Goal: Entertainment & Leisure: Browse casually

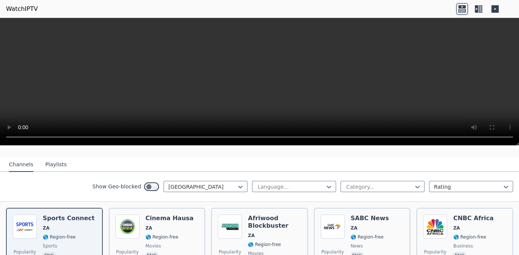
scroll to position [75, 0]
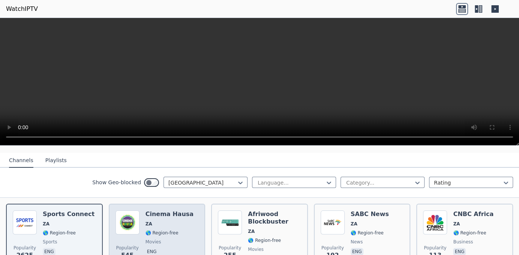
click at [157, 221] on span "ZA" at bounding box center [169, 224] width 48 height 6
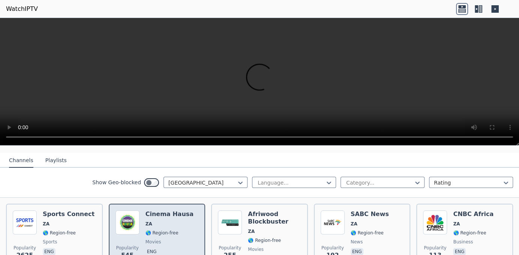
click at [157, 221] on span "ZA" at bounding box center [169, 224] width 48 height 6
click at [158, 221] on span "ZA" at bounding box center [169, 224] width 48 height 6
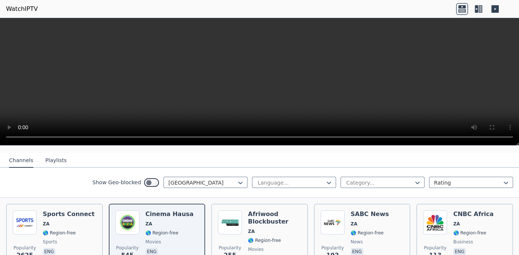
click at [312, 9] on header "WatchIPTV" at bounding box center [259, 9] width 519 height 18
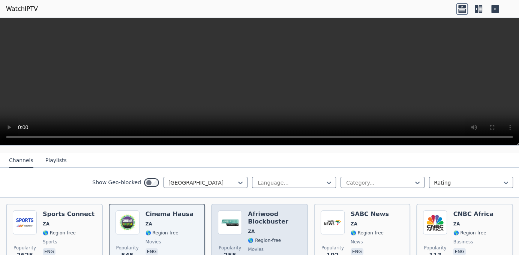
click at [279, 216] on h6 "Afriwood Blockbuster" at bounding box center [274, 218] width 53 height 15
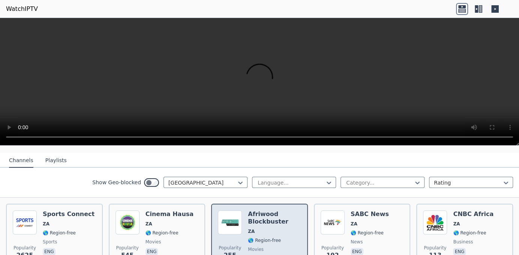
click at [279, 216] on h6 "Afriwood Blockbuster" at bounding box center [274, 218] width 53 height 15
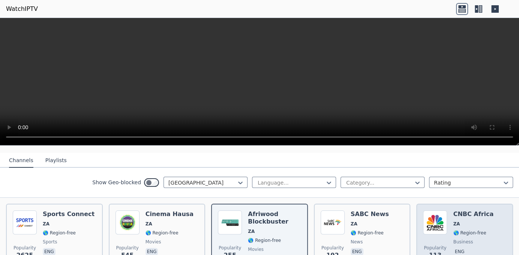
click at [467, 211] on h6 "CNBC Africa" at bounding box center [473, 214] width 40 height 7
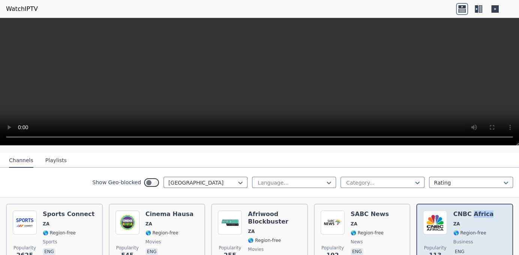
click at [467, 211] on h6 "CNBC Africa" at bounding box center [473, 214] width 40 height 7
click at [466, 211] on h6 "CNBC Africa" at bounding box center [473, 214] width 40 height 7
click at [467, 211] on h6 "CNBC Africa" at bounding box center [473, 214] width 40 height 7
click at [480, 221] on span "ZA" at bounding box center [473, 224] width 40 height 6
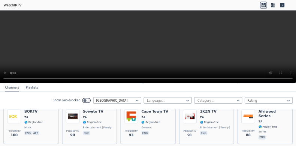
scroll to position [153, 0]
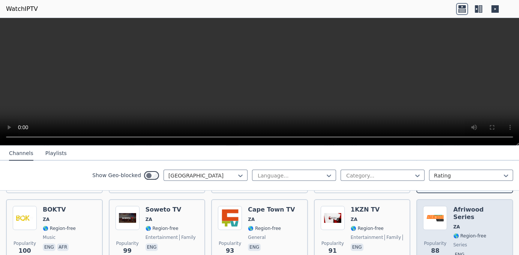
click at [474, 233] on span "🌎 Region-free" at bounding box center [469, 236] width 33 height 6
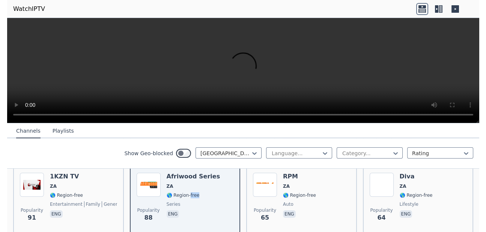
scroll to position [216, 0]
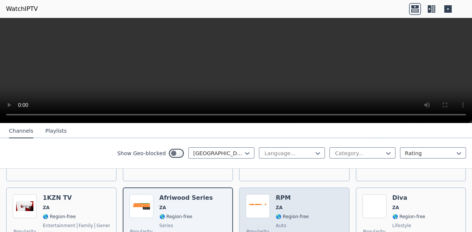
click at [295, 205] on span "ZA" at bounding box center [292, 208] width 33 height 6
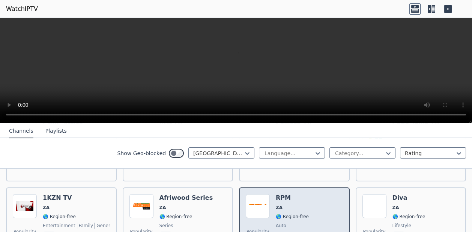
click at [295, 205] on span "ZA" at bounding box center [292, 208] width 33 height 6
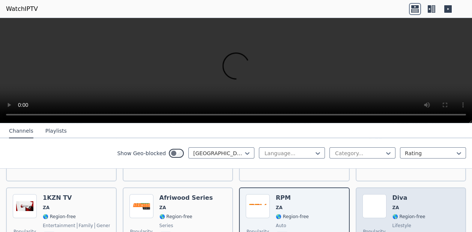
click at [395, 205] on span "ZA" at bounding box center [408, 208] width 33 height 6
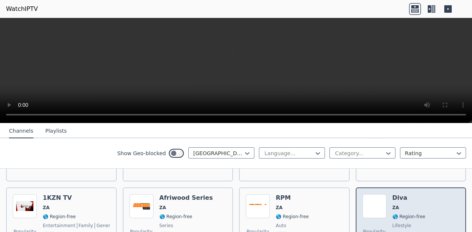
click at [395, 205] on span "ZA" at bounding box center [408, 208] width 33 height 6
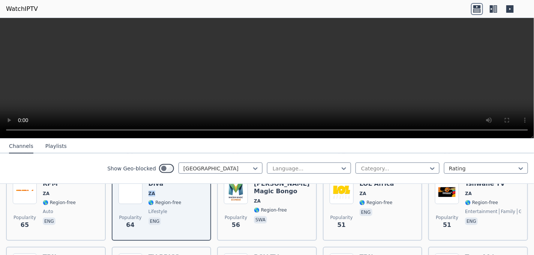
scroll to position [257, 0]
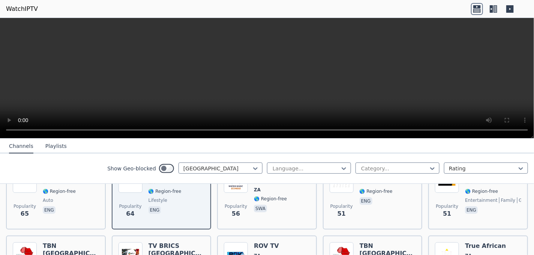
click at [493, 7] on icon at bounding box center [493, 9] width 12 height 12
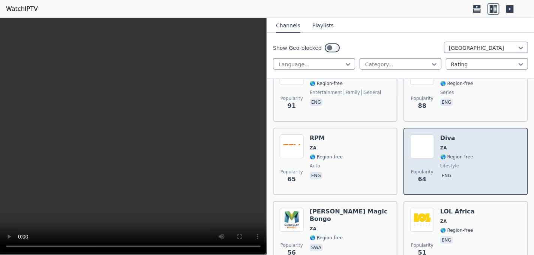
scroll to position [444, 0]
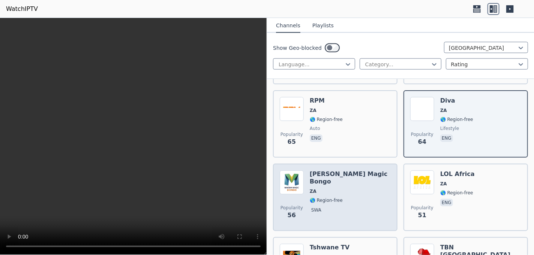
click at [354, 171] on div "[PERSON_NAME] Magic Bongo ZA 🌎 Region-free swa" at bounding box center [350, 198] width 81 height 54
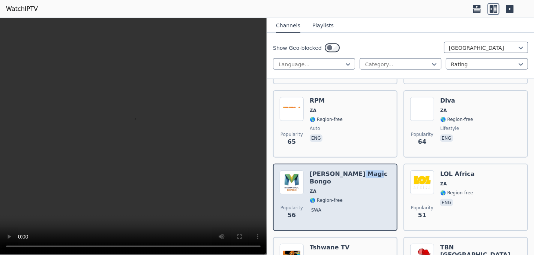
click at [353, 171] on div "[PERSON_NAME] Magic Bongo ZA 🌎 Region-free swa" at bounding box center [350, 198] width 81 height 54
click at [302, 178] on img at bounding box center [292, 183] width 24 height 24
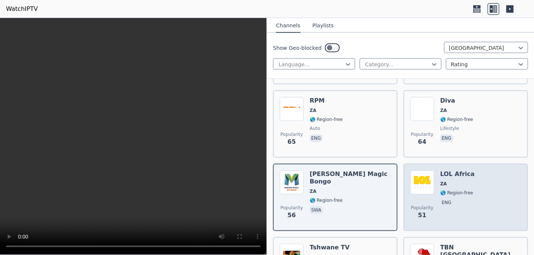
click at [451, 181] on span "ZA" at bounding box center [457, 184] width 34 height 6
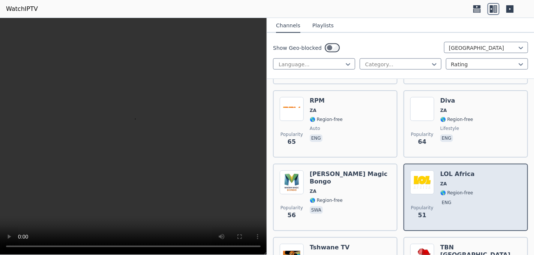
click at [451, 181] on span "ZA" at bounding box center [457, 184] width 34 height 6
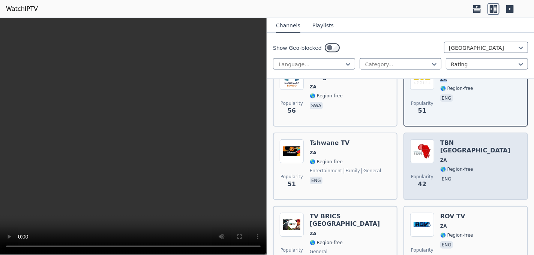
scroll to position [557, 0]
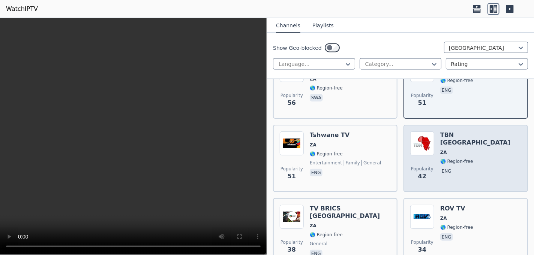
click at [452, 150] on span "ZA" at bounding box center [480, 153] width 81 height 6
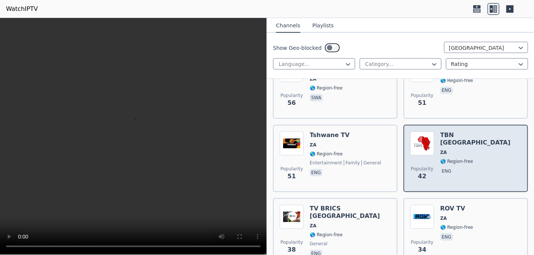
click at [452, 150] on span "ZA" at bounding box center [480, 153] width 81 height 6
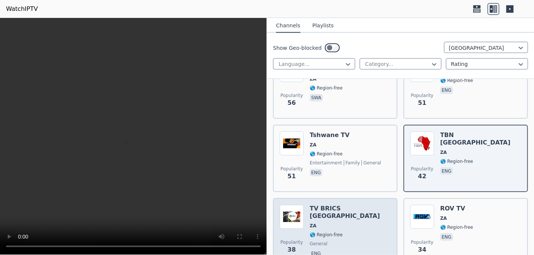
click at [333, 223] on span "ZA" at bounding box center [350, 226] width 81 height 6
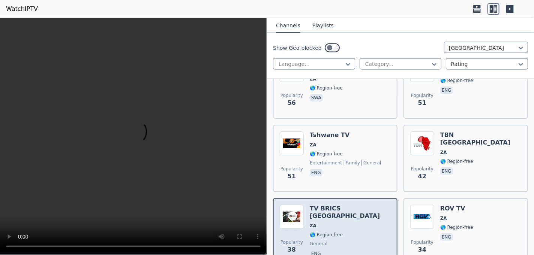
click at [334, 223] on span "ZA" at bounding box center [350, 226] width 81 height 6
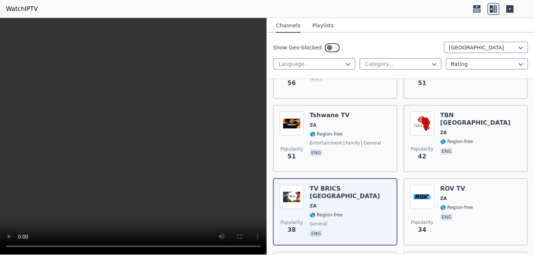
scroll to position [594, 0]
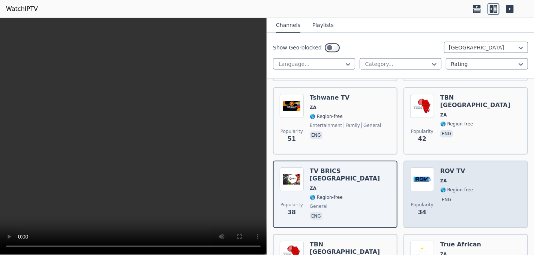
click at [458, 187] on span "🌎 Region-free" at bounding box center [456, 190] width 33 height 6
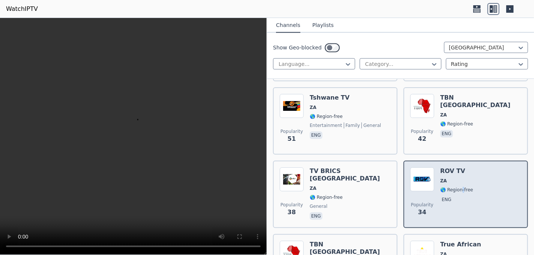
click at [458, 187] on span "🌎 Region-free" at bounding box center [456, 190] width 33 height 6
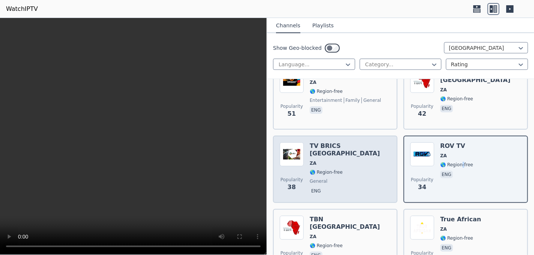
scroll to position [632, 0]
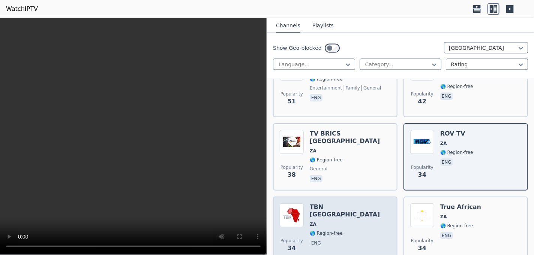
click at [334, 222] on span "ZA" at bounding box center [350, 225] width 81 height 6
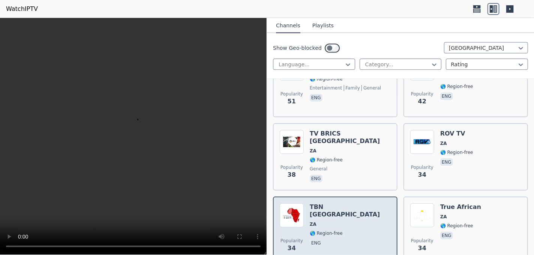
click at [335, 222] on span "ZA" at bounding box center [350, 225] width 81 height 6
click at [334, 222] on span "ZA" at bounding box center [350, 225] width 81 height 6
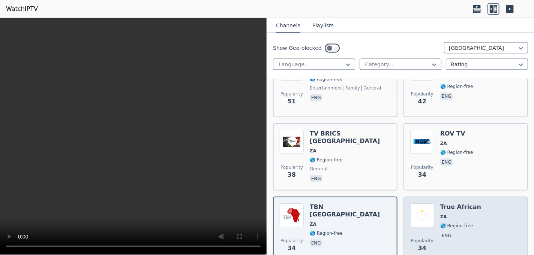
click at [462, 223] on span "🌎 Region-free" at bounding box center [456, 226] width 33 height 6
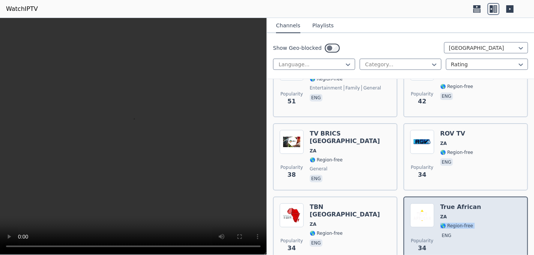
click at [462, 223] on span "🌎 Region-free" at bounding box center [456, 226] width 33 height 6
click at [458, 204] on h6 "True African" at bounding box center [460, 207] width 41 height 7
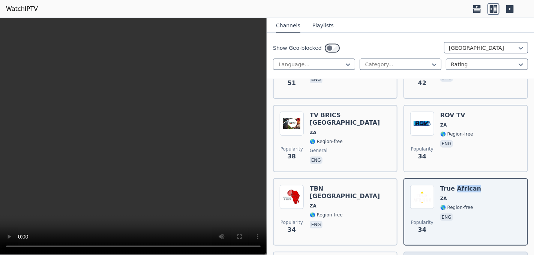
scroll to position [707, 0]
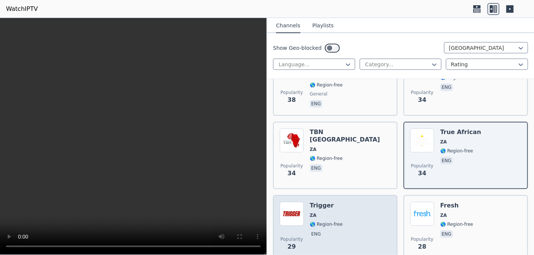
click at [346, 204] on div "Popularity 29 Trigger ZA 🌎 Region-free eng" at bounding box center [335, 229] width 111 height 54
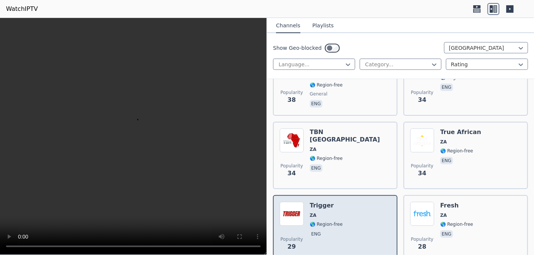
click at [347, 204] on div "Popularity 29 Trigger ZA 🌎 Region-free eng" at bounding box center [335, 229] width 111 height 54
click at [348, 204] on div "Popularity 29 Trigger ZA 🌎 Region-free eng" at bounding box center [335, 229] width 111 height 54
click at [351, 204] on div "Popularity 29 Trigger ZA 🌎 Region-free eng" at bounding box center [335, 229] width 111 height 54
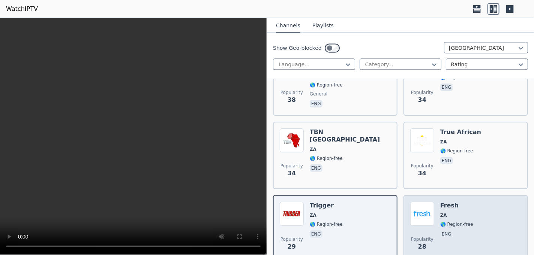
click at [462, 213] on span "ZA" at bounding box center [456, 216] width 33 height 6
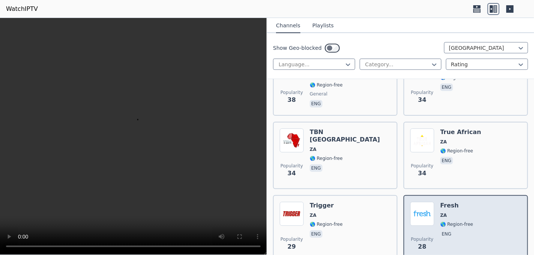
click at [462, 213] on span "ZA" at bounding box center [456, 216] width 33 height 6
click at [463, 213] on span "ZA" at bounding box center [456, 216] width 33 height 6
click at [464, 213] on span "ZA" at bounding box center [456, 216] width 33 height 6
click at [465, 213] on span "ZA" at bounding box center [456, 216] width 33 height 6
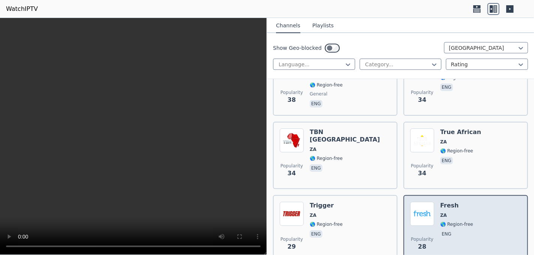
click at [466, 204] on div "Popularity 28 Fresh ZA 🌎 Region-free eng" at bounding box center [465, 229] width 111 height 54
click at [467, 203] on div "Popularity 28 Fresh ZA 🌎 Region-free eng" at bounding box center [465, 229] width 111 height 54
click at [468, 203] on div "Popularity 28 Fresh ZA 🌎 Region-free eng" at bounding box center [465, 229] width 111 height 54
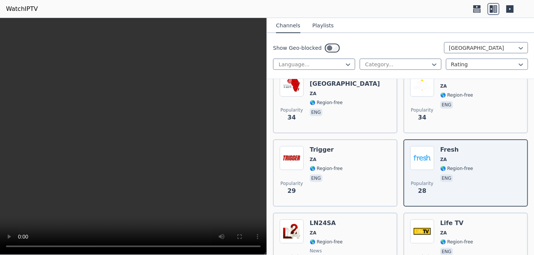
scroll to position [782, 0]
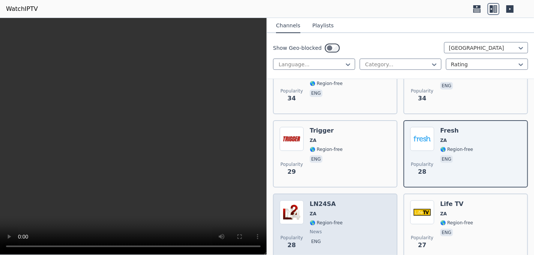
click at [321, 201] on h6 "LN24SA" at bounding box center [326, 204] width 33 height 7
click at [322, 201] on h6 "LN24SA" at bounding box center [326, 204] width 33 height 7
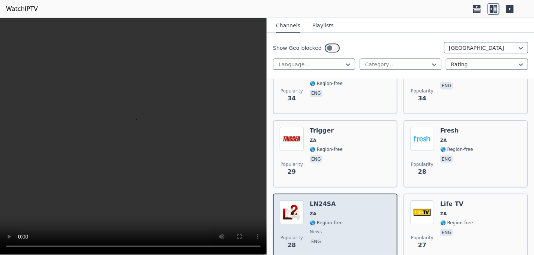
click at [323, 201] on h6 "LN24SA" at bounding box center [326, 204] width 33 height 7
click at [324, 201] on h6 "LN24SA" at bounding box center [326, 204] width 33 height 7
click at [339, 204] on div "Popularity 28 LN24SA ZA 🌎 Region-free news eng" at bounding box center [335, 228] width 111 height 54
click at [340, 204] on div "Popularity 28 LN24SA ZA 🌎 Region-free news eng" at bounding box center [335, 228] width 111 height 54
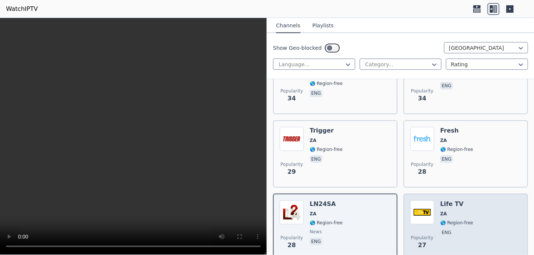
click at [451, 201] on div "Life TV ZA 🌎 Region-free eng" at bounding box center [456, 228] width 33 height 54
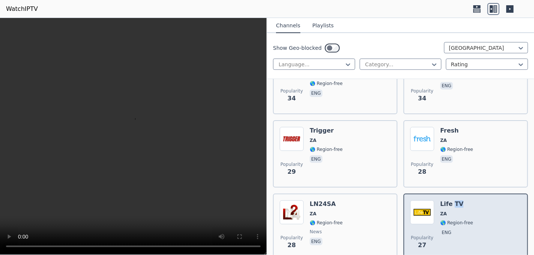
click at [450, 201] on div "Life TV ZA 🌎 Region-free eng" at bounding box center [456, 228] width 33 height 54
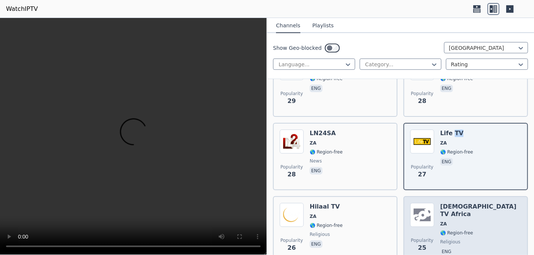
scroll to position [857, 0]
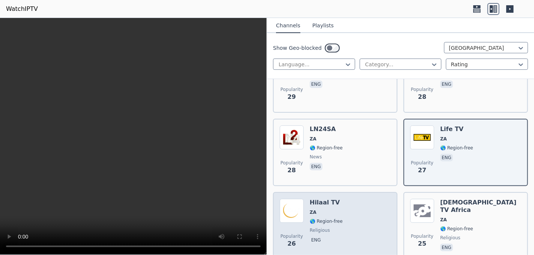
click at [337, 210] on span "ZA" at bounding box center [326, 213] width 33 height 6
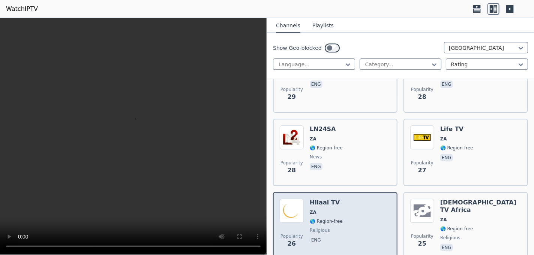
click at [337, 210] on span "ZA" at bounding box center [326, 213] width 33 height 6
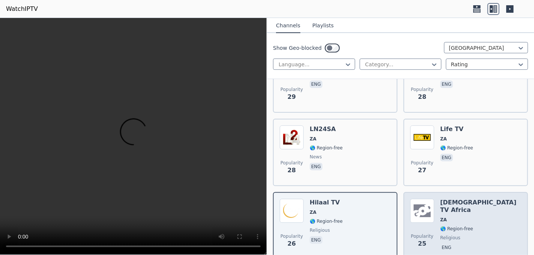
click at [455, 205] on div "[DEMOGRAPHIC_DATA] TV Africa ZA 🌎 Region-free religious eng" at bounding box center [480, 226] width 81 height 54
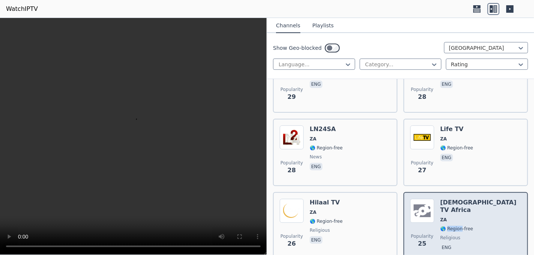
click at [455, 205] on div "[DEMOGRAPHIC_DATA] TV Africa ZA 🌎 Region-free religious eng" at bounding box center [480, 226] width 81 height 54
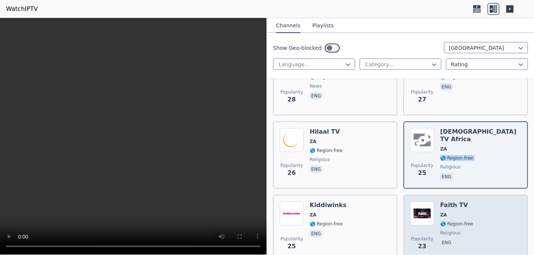
scroll to position [932, 0]
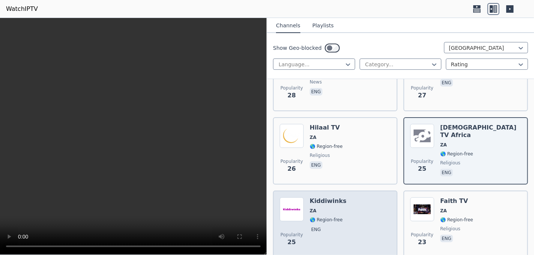
click at [346, 203] on div "Popularity 25 Kiddiwinks ZA 🌎 Region-free eng" at bounding box center [335, 225] width 111 height 54
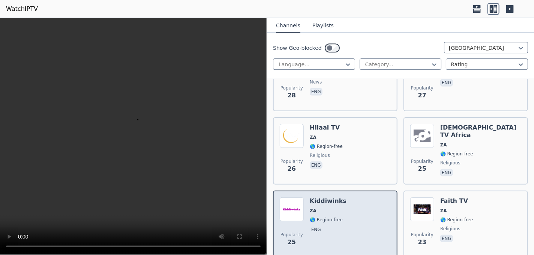
click at [346, 203] on div "Popularity 25 Kiddiwinks ZA 🌎 Region-free eng" at bounding box center [335, 225] width 111 height 54
click at [348, 203] on div "Popularity 25 Kiddiwinks ZA 🌎 Region-free eng" at bounding box center [335, 225] width 111 height 54
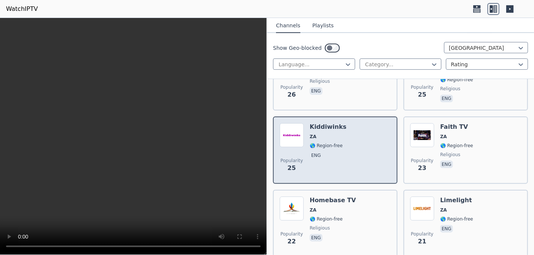
scroll to position [1007, 0]
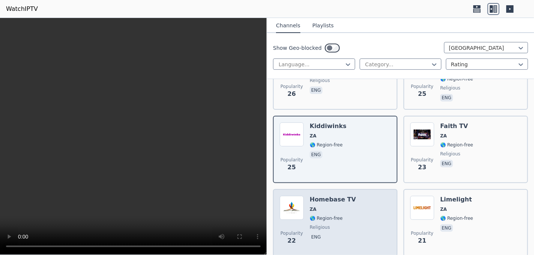
click at [348, 203] on div "Popularity 22 Homebase TV ZA 🌎 Region-free religious eng" at bounding box center [335, 223] width 111 height 54
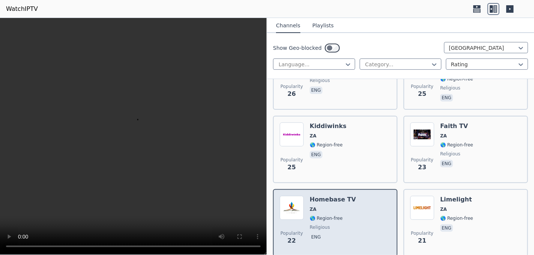
click at [348, 203] on div "Popularity 22 Homebase TV ZA 🌎 Region-free religious eng" at bounding box center [335, 223] width 111 height 54
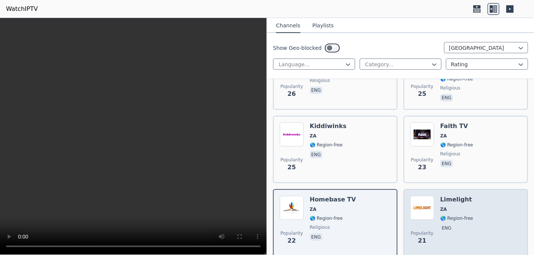
click at [431, 209] on div "Popularity 21 Limelight ZA 🌎 Region-free eng" at bounding box center [465, 223] width 111 height 54
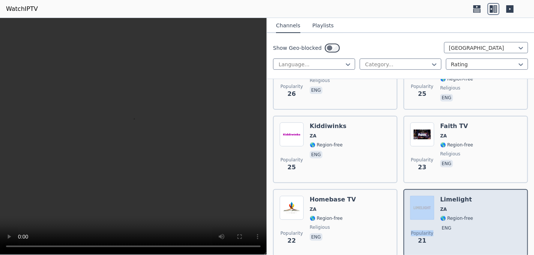
click at [431, 209] on div "Popularity 21 Limelight ZA 🌎 Region-free eng" at bounding box center [465, 223] width 111 height 54
click at [480, 196] on div "Popularity 21 Limelight ZA 🌎 Region-free eng" at bounding box center [465, 223] width 111 height 54
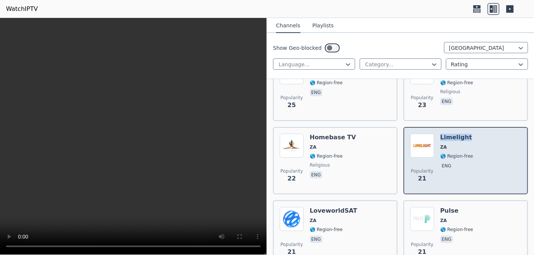
scroll to position [1082, 0]
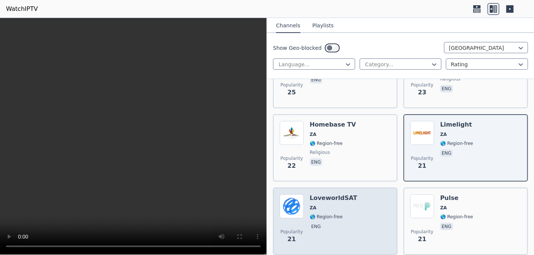
click at [352, 203] on div "Popularity 21 LoveworldSAT ZA 🌎 Region-free eng" at bounding box center [335, 222] width 111 height 54
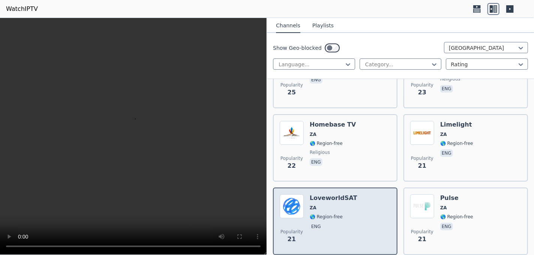
click at [352, 203] on div "Popularity 21 LoveworldSAT ZA 🌎 Region-free eng" at bounding box center [335, 222] width 111 height 54
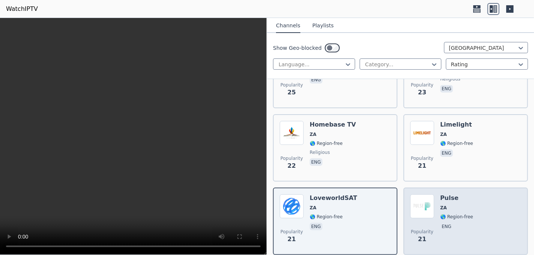
click at [458, 223] on span "eng" at bounding box center [456, 227] width 33 height 9
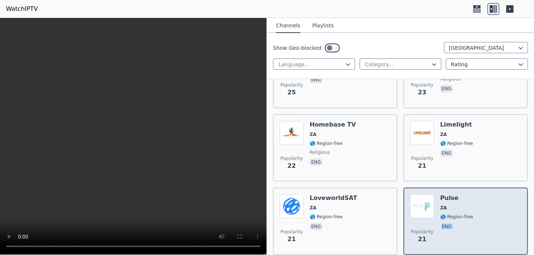
click at [457, 223] on span "eng" at bounding box center [456, 227] width 33 height 9
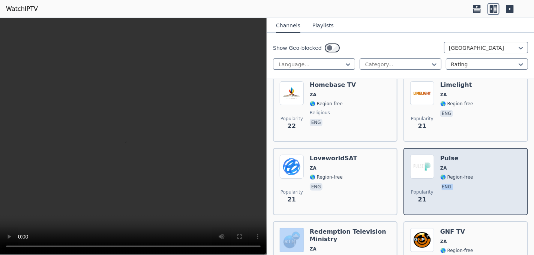
scroll to position [1157, 0]
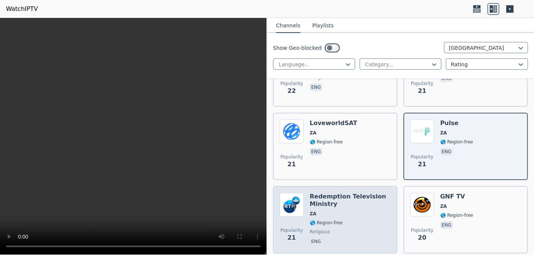
click at [346, 214] on div "Redemption Television Ministry ZA 🌎 Region-free religious eng" at bounding box center [350, 220] width 81 height 54
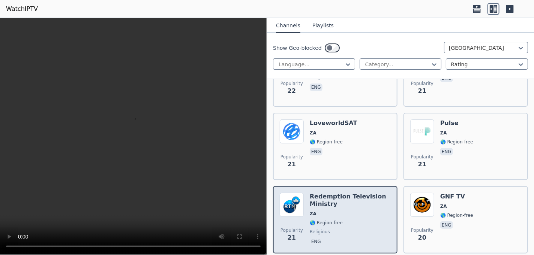
click at [347, 213] on div "Redemption Television Ministry ZA 🌎 Region-free religious eng" at bounding box center [350, 220] width 81 height 54
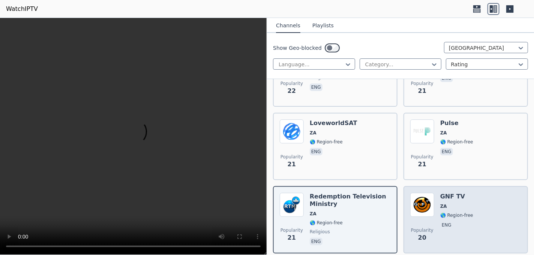
click at [473, 206] on div "Popularity 20 GNF TV ZA 🌎 Region-free eng" at bounding box center [465, 220] width 111 height 54
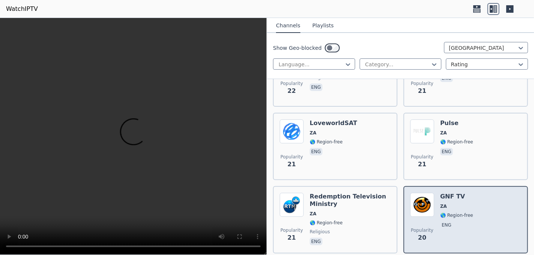
click at [473, 206] on div "Popularity 20 GNF TV ZA 🌎 Region-free eng" at bounding box center [465, 220] width 111 height 54
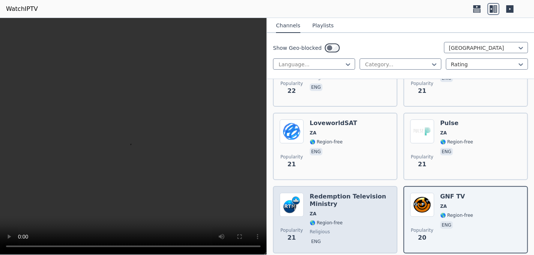
click at [364, 220] on span "🌎 Region-free" at bounding box center [350, 223] width 81 height 6
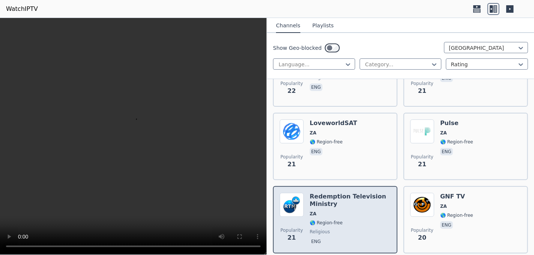
click at [364, 220] on span "🌎 Region-free" at bounding box center [350, 223] width 81 height 6
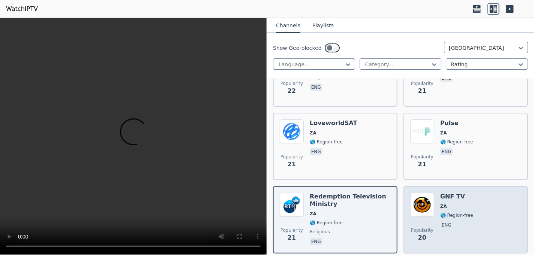
click at [470, 215] on div "Popularity 20 GNF TV ZA 🌎 Region-free eng" at bounding box center [465, 220] width 111 height 54
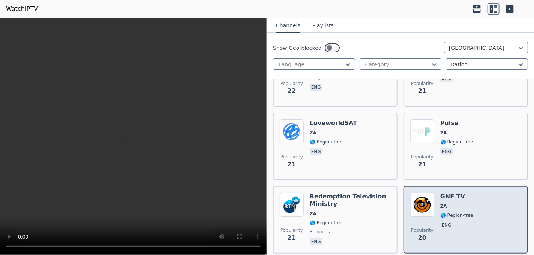
click at [470, 215] on div "Popularity 20 GNF TV ZA 🌎 Region-free eng" at bounding box center [465, 220] width 111 height 54
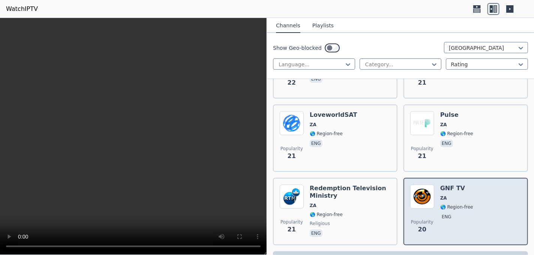
scroll to position [1173, 0]
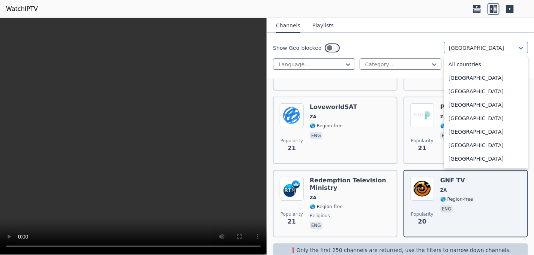
click at [458, 45] on div at bounding box center [483, 47] width 68 height 7
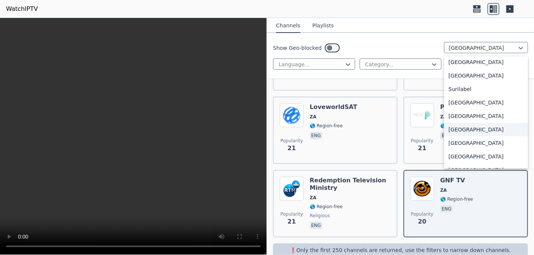
scroll to position [2348, 0]
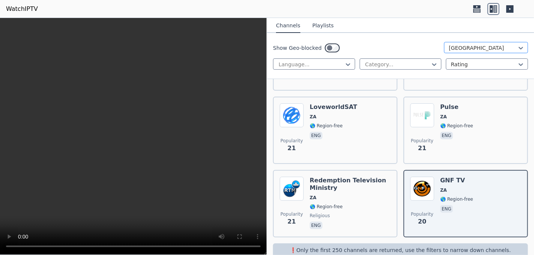
click at [479, 48] on div at bounding box center [483, 47] width 68 height 7
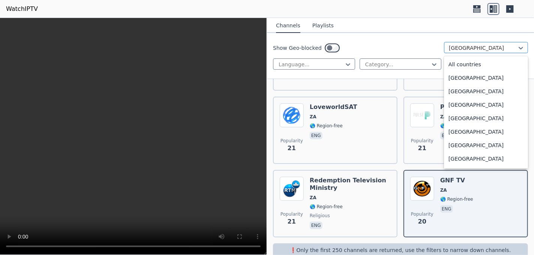
click at [479, 48] on div at bounding box center [483, 47] width 68 height 7
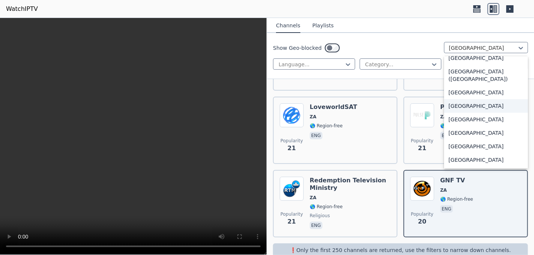
scroll to position [1748, 0]
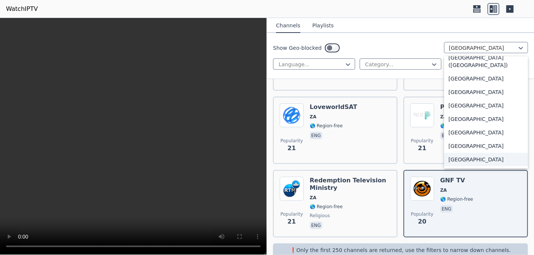
click at [454, 157] on div "[GEOGRAPHIC_DATA]" at bounding box center [486, 159] width 84 height 13
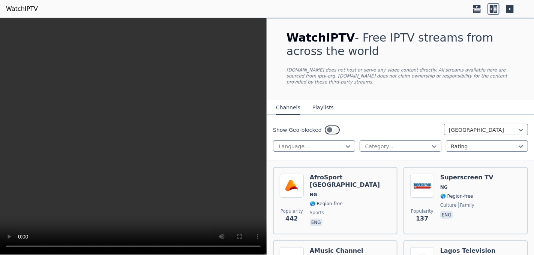
scroll to position [37, 0]
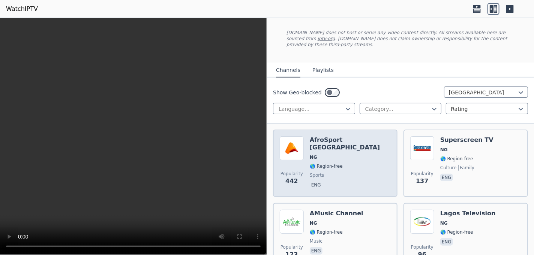
click at [339, 136] on h6 "AfroSport [GEOGRAPHIC_DATA]" at bounding box center [350, 143] width 81 height 15
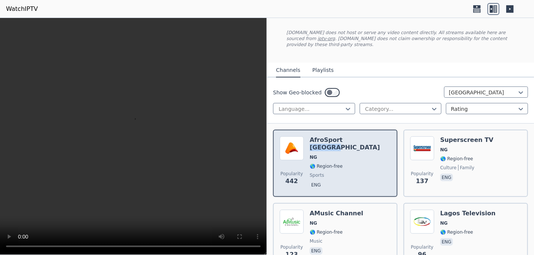
click at [339, 136] on h6 "AfroSport [GEOGRAPHIC_DATA]" at bounding box center [350, 143] width 81 height 15
click at [340, 154] on span "NG" at bounding box center [350, 157] width 81 height 6
click at [341, 154] on span "NG" at bounding box center [350, 157] width 81 height 6
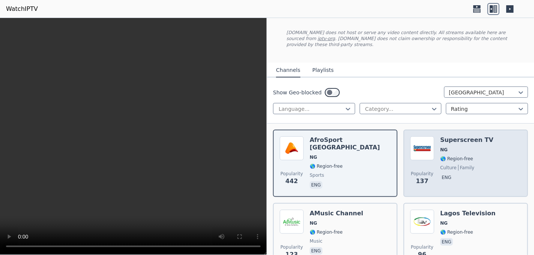
click at [414, 146] on img at bounding box center [422, 148] width 24 height 24
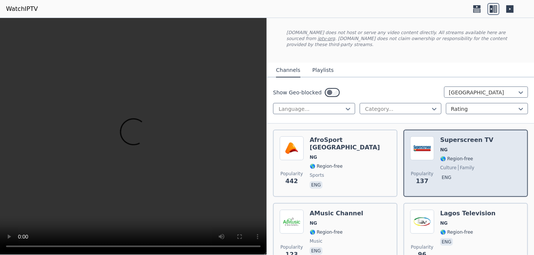
click at [414, 146] on img at bounding box center [422, 148] width 24 height 24
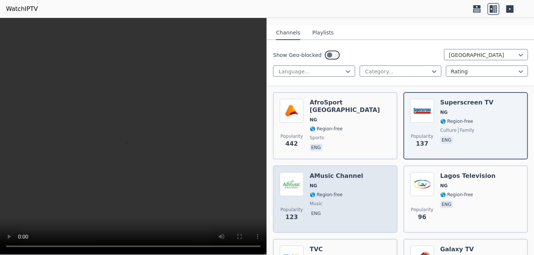
scroll to position [112, 0]
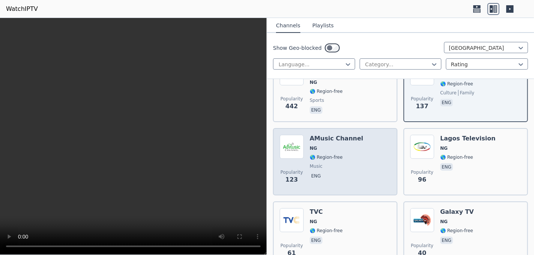
click at [345, 145] on span "NG" at bounding box center [337, 148] width 54 height 6
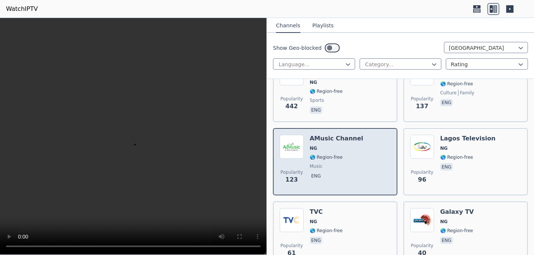
click at [345, 145] on span "NG" at bounding box center [337, 148] width 54 height 6
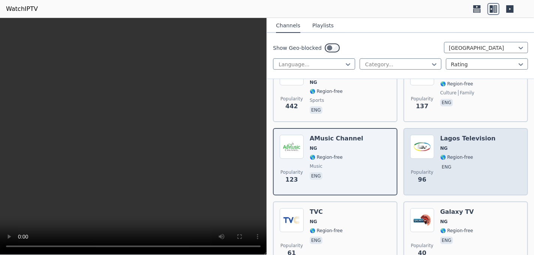
click at [436, 147] on div "Popularity 96 Lagos Television NG 🌎 Region-free eng" at bounding box center [465, 162] width 111 height 54
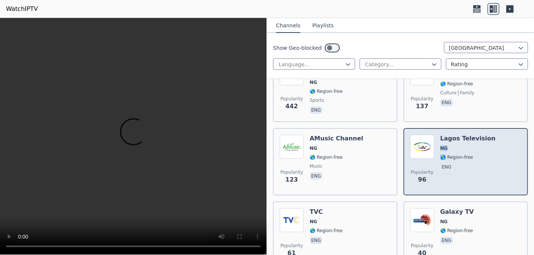
click at [435, 147] on div "Popularity 96 Lagos Television NG 🌎 Region-free eng" at bounding box center [465, 162] width 111 height 54
click at [466, 145] on span "NG" at bounding box center [467, 148] width 55 height 6
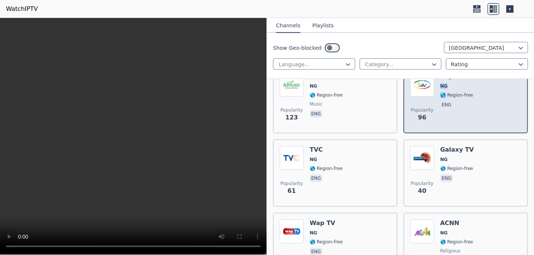
scroll to position [187, 0]
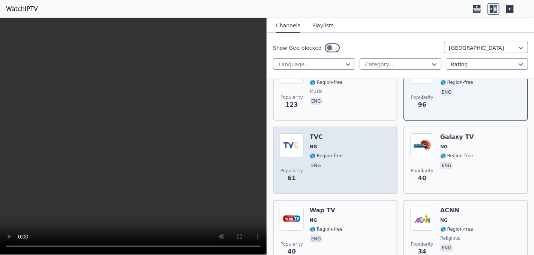
click at [336, 127] on div "Popularity 61 TVC NG 🌎 Region-free eng" at bounding box center [335, 160] width 124 height 67
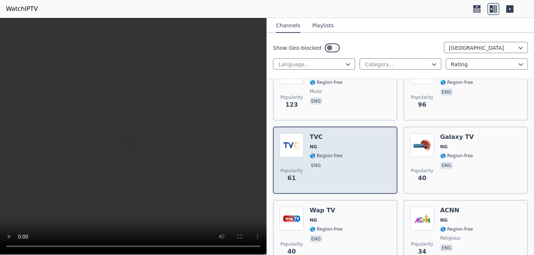
click at [337, 127] on div "Popularity 61 TVC NG 🌎 Region-free eng" at bounding box center [335, 160] width 124 height 67
click at [336, 127] on div "Popularity 61 TVC NG 🌎 Region-free eng" at bounding box center [335, 160] width 124 height 67
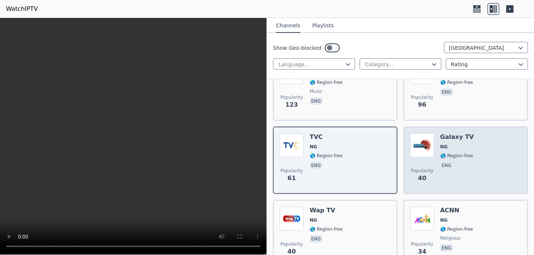
click at [473, 142] on div "Popularity 40 Galaxy TV NG 🌎 Region-free eng" at bounding box center [465, 160] width 111 height 54
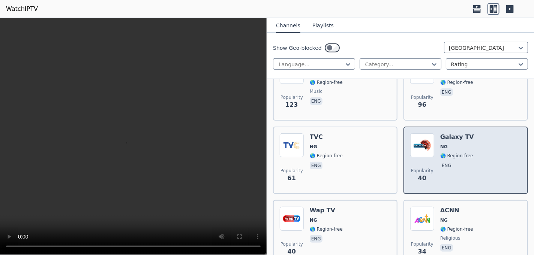
click at [473, 141] on div "Popularity 40 Galaxy TV NG 🌎 Region-free eng" at bounding box center [465, 160] width 111 height 54
click at [474, 141] on div "Popularity 40 Galaxy TV NG 🌎 Region-free eng" at bounding box center [465, 160] width 111 height 54
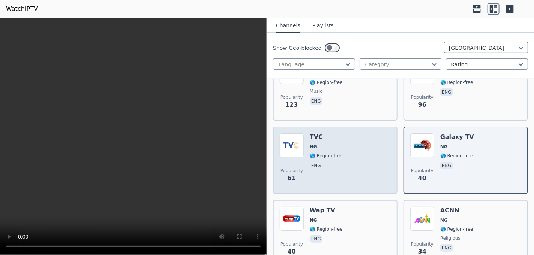
click at [347, 133] on div "Popularity 61 TVC NG 🌎 Region-free eng" at bounding box center [335, 160] width 111 height 54
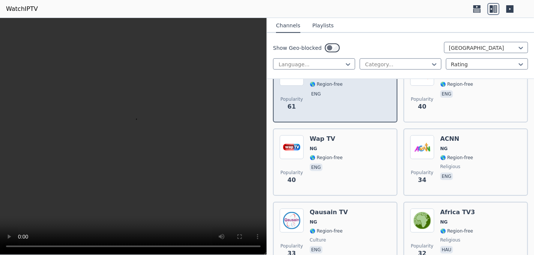
scroll to position [262, 0]
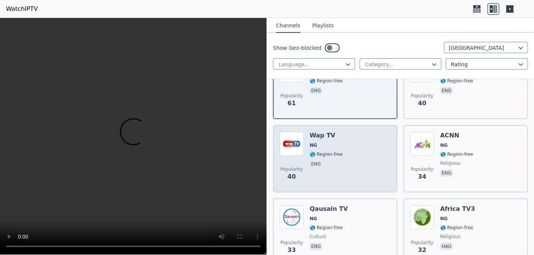
click at [344, 136] on div "Popularity 40 Wap TV NG 🌎 Region-free eng" at bounding box center [335, 159] width 111 height 54
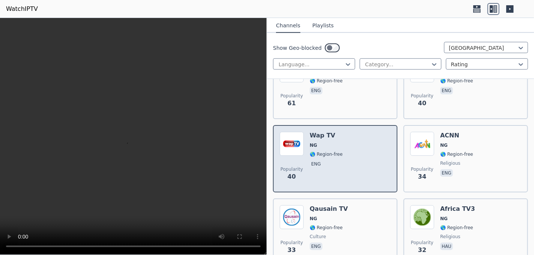
click at [344, 136] on div "Popularity 40 Wap TV NG 🌎 Region-free eng" at bounding box center [335, 159] width 111 height 54
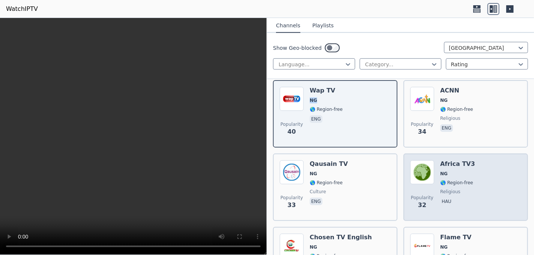
scroll to position [300, 0]
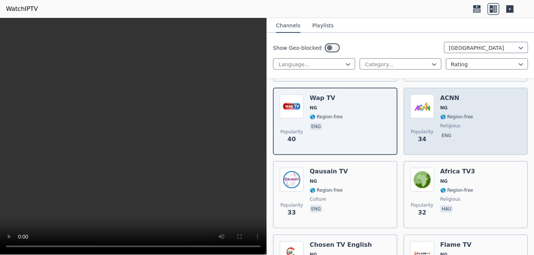
click at [460, 105] on span "NG" at bounding box center [456, 108] width 33 height 6
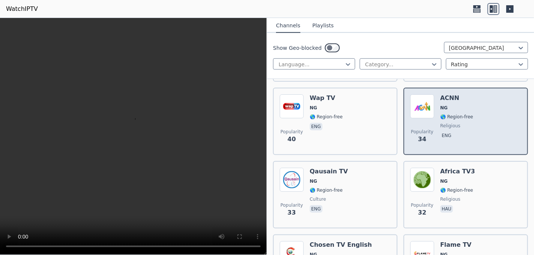
click at [460, 105] on span "NG" at bounding box center [456, 108] width 33 height 6
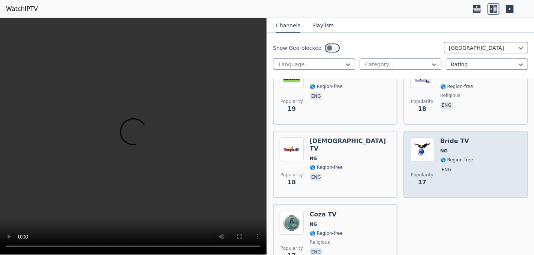
scroll to position [880, 0]
